Goal: Learn about a topic

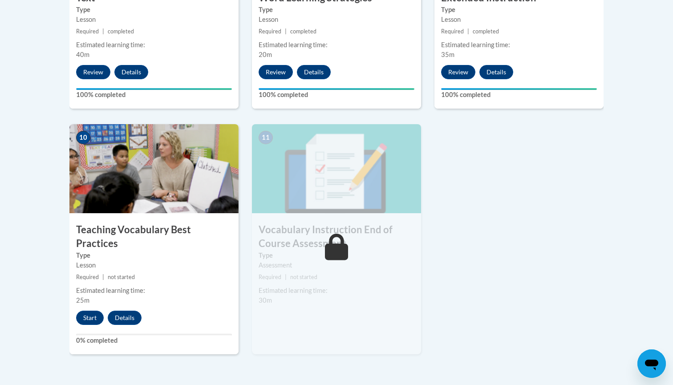
scroll to position [926, 0]
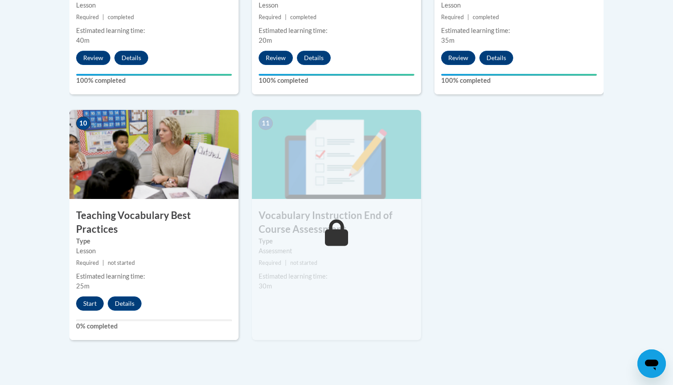
click at [85, 296] on button "Start" at bounding box center [90, 303] width 28 height 14
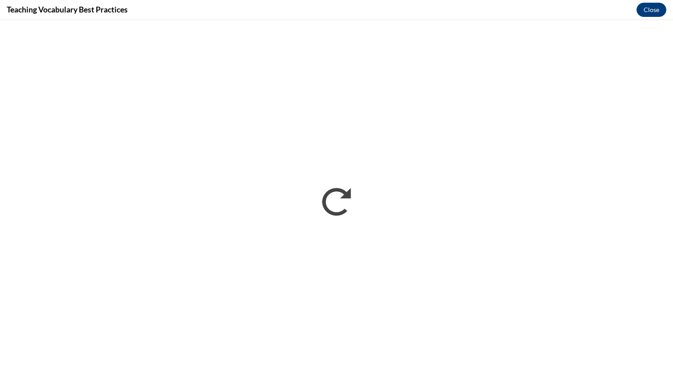
scroll to position [0, 0]
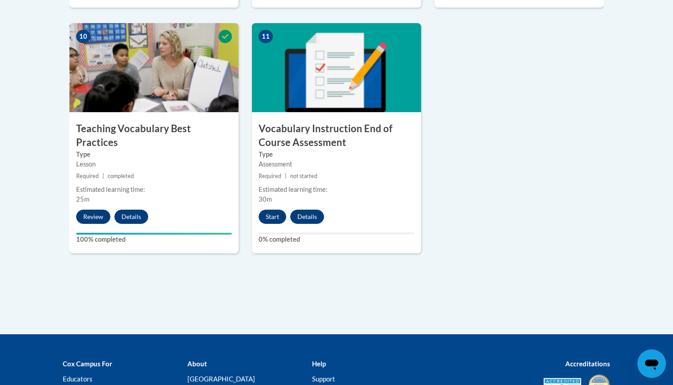
scroll to position [1012, 0]
